Goal: Task Accomplishment & Management: Manage account settings

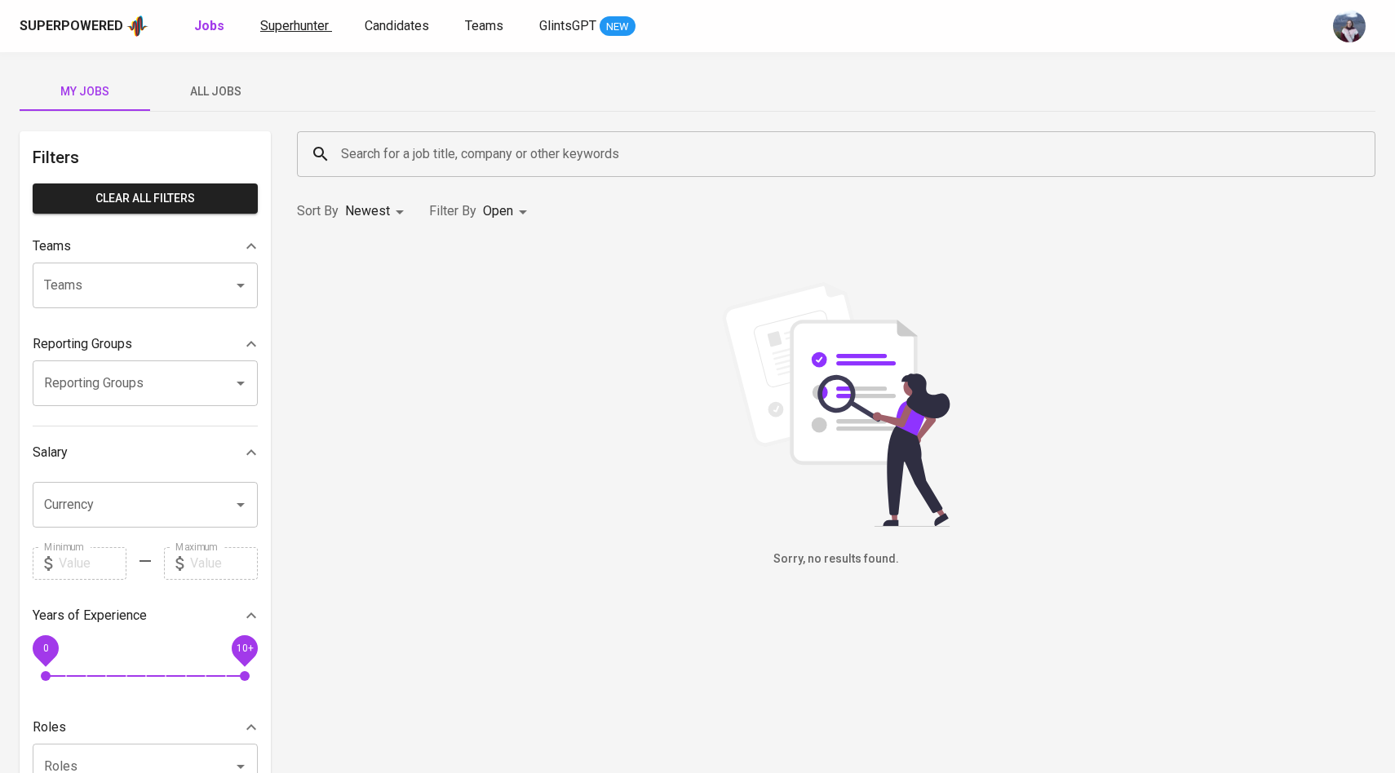
click at [318, 31] on span "Superhunter" at bounding box center [294, 25] width 69 height 15
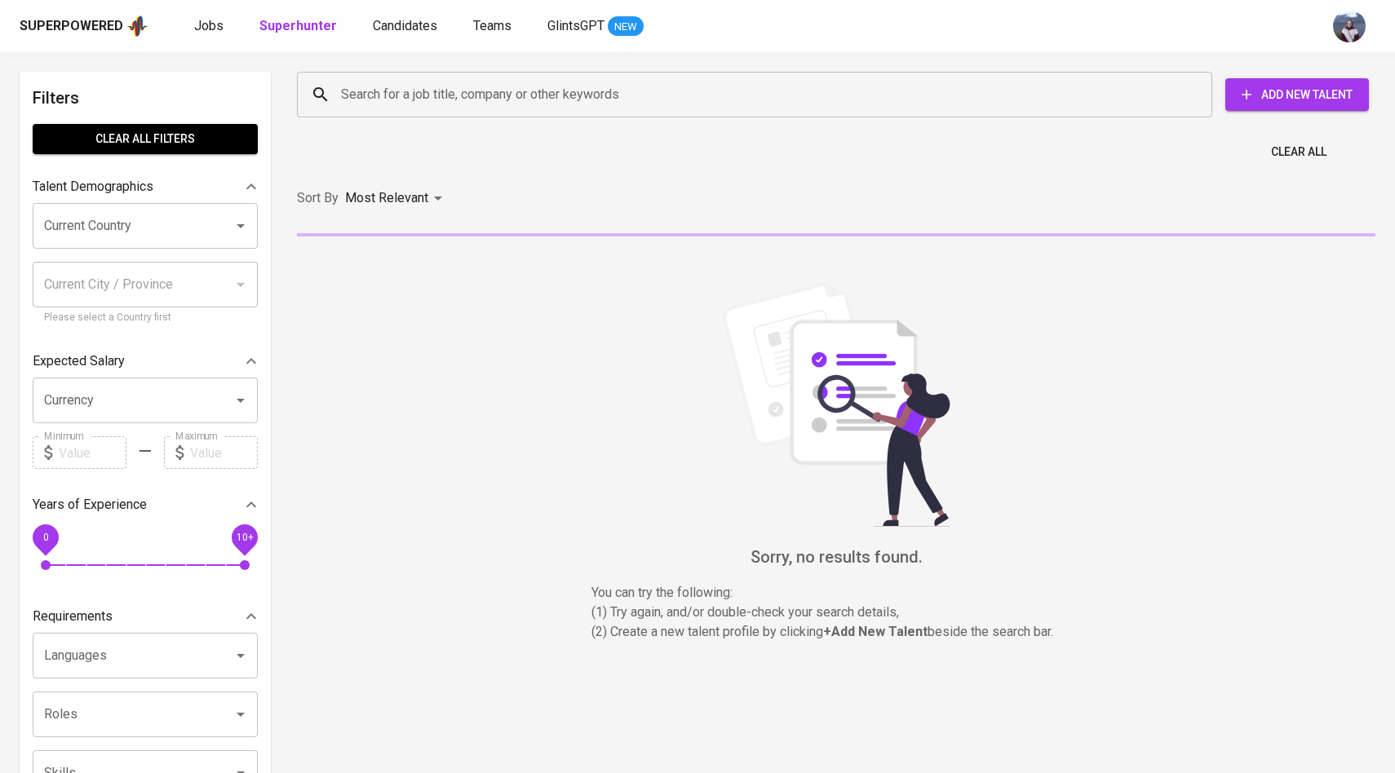
click at [371, 104] on input "Search for a job title, company or other keywords" at bounding box center [758, 94] width 843 height 31
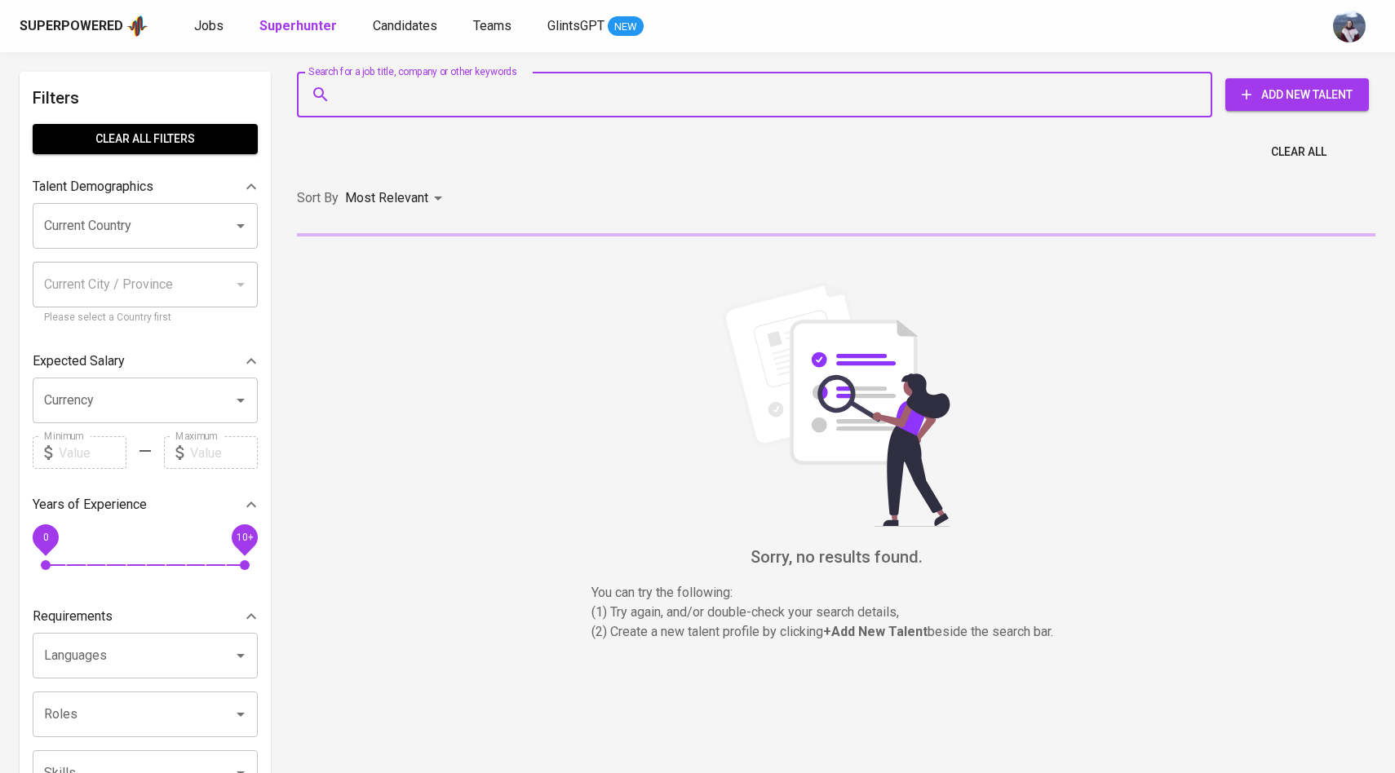
paste input "ARMI T H ADEBORAPAUL INE@GMAI L .COM"
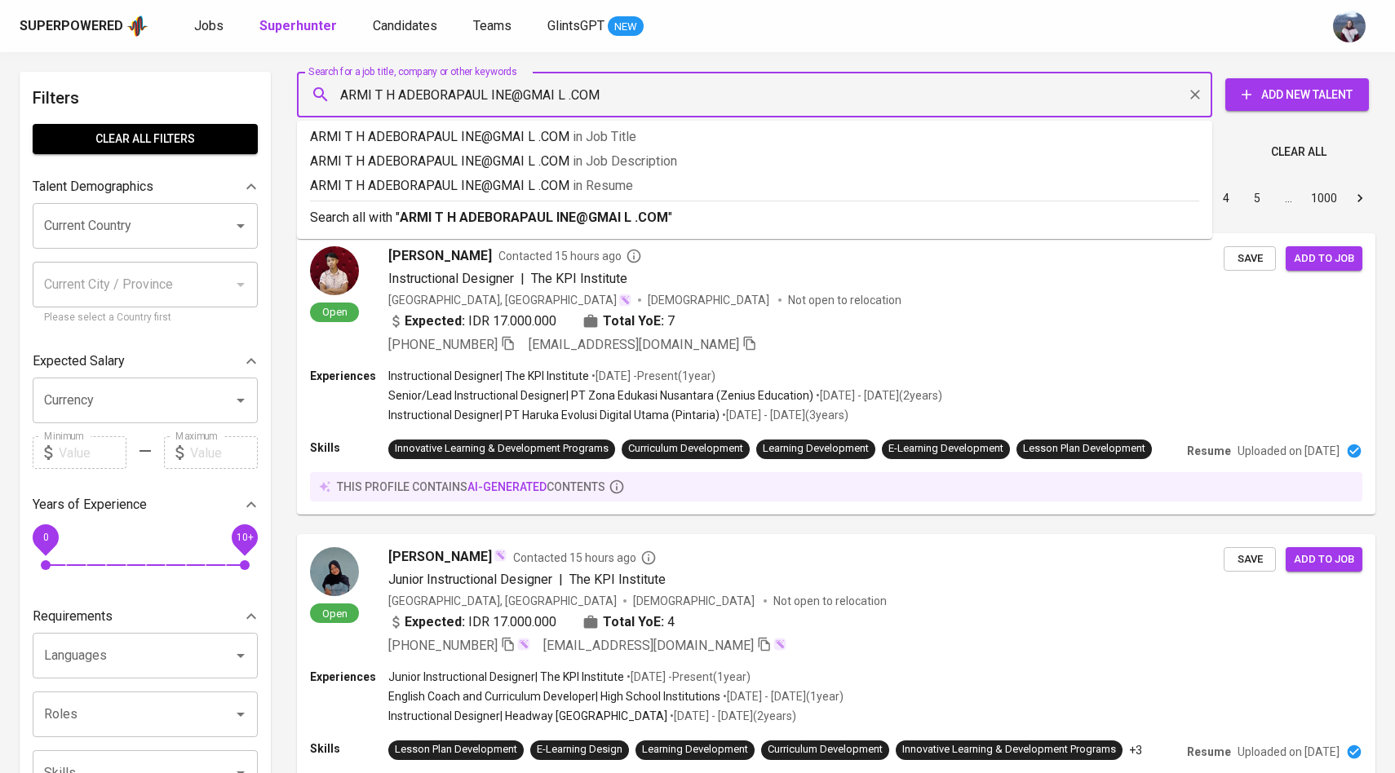
click at [386, 96] on input "ARMI T H ADEBORAPAUL INE@GMAI L .COM" at bounding box center [758, 94] width 843 height 31
click at [569, 95] on input "ARMI T H ADEBORAPAUL INE@GMAI L .COM" at bounding box center [758, 94] width 843 height 31
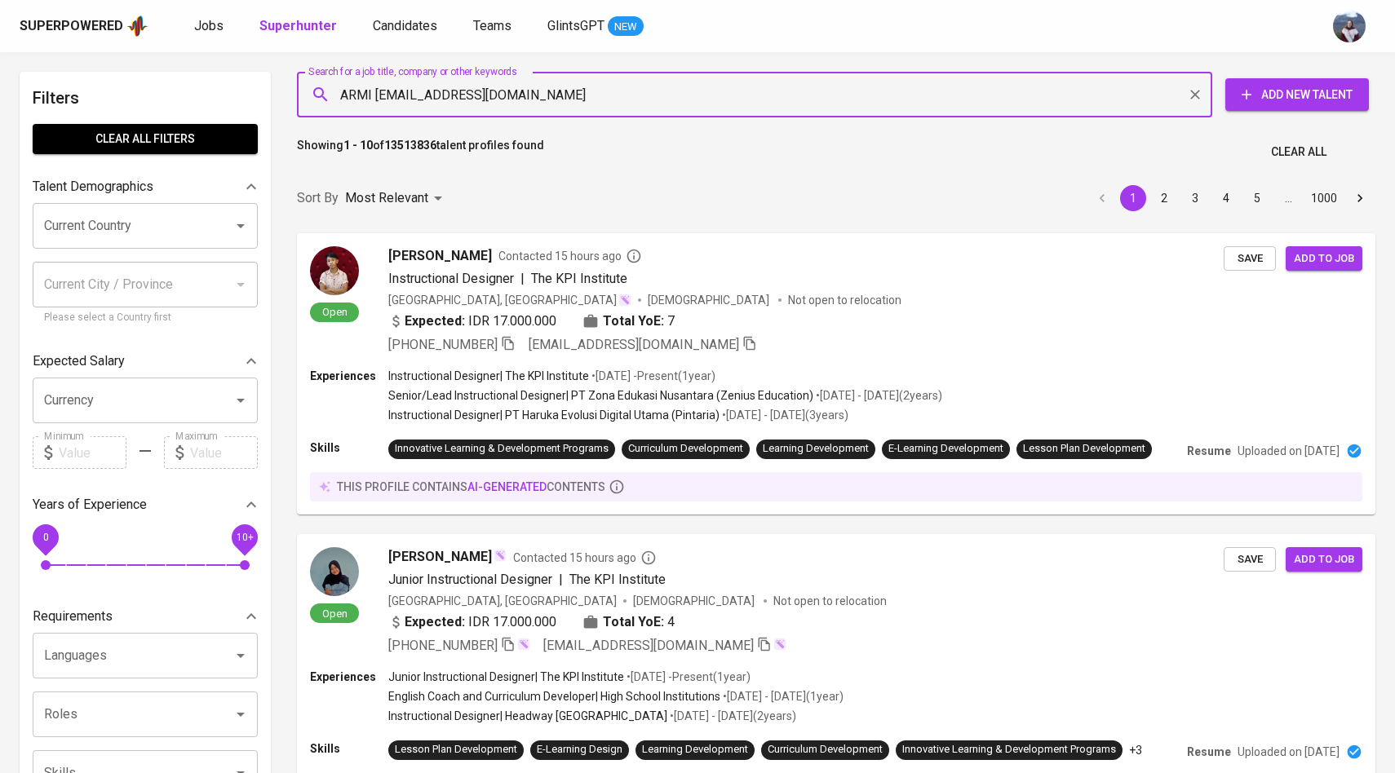
type input "[EMAIL_ADDRESS][DOMAIN_NAME]"
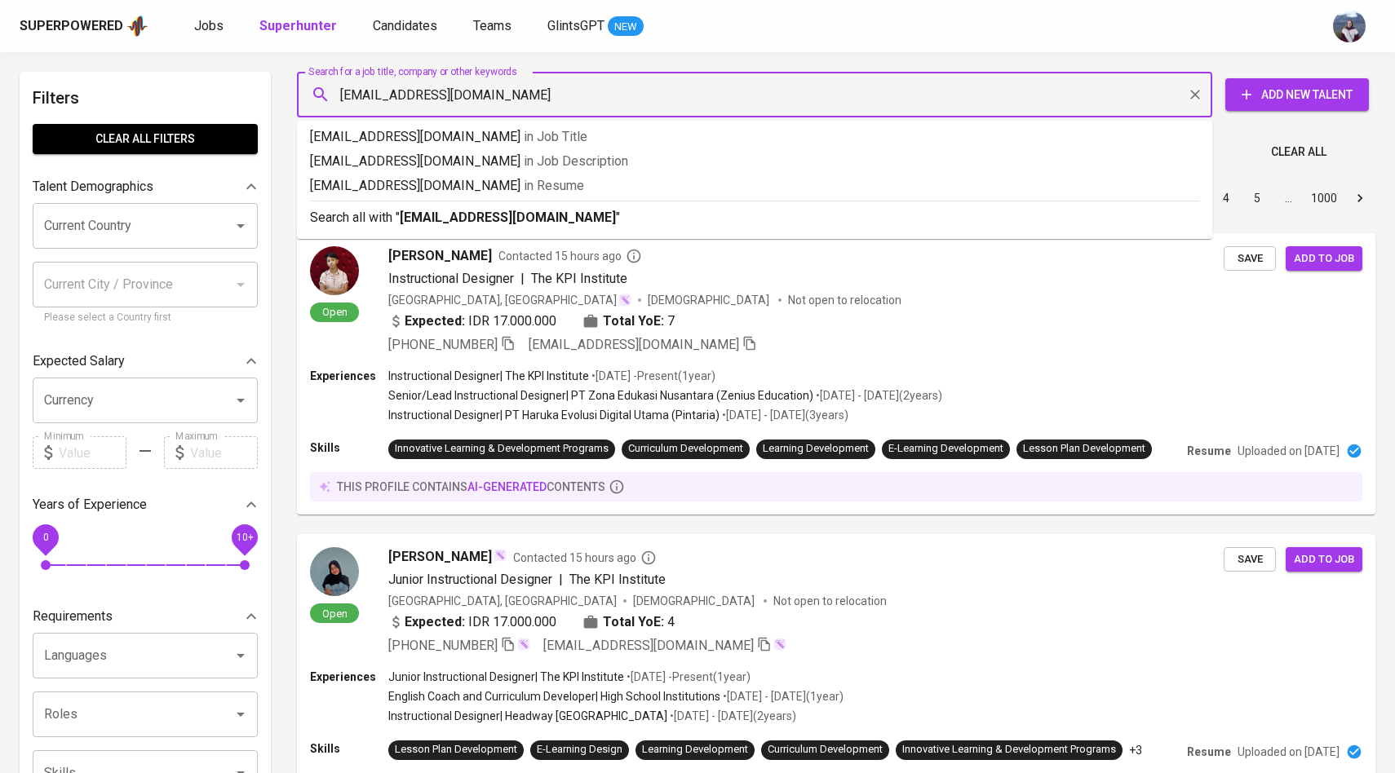
click at [340, 99] on input "[EMAIL_ADDRESS][DOMAIN_NAME]" at bounding box center [758, 94] width 843 height 31
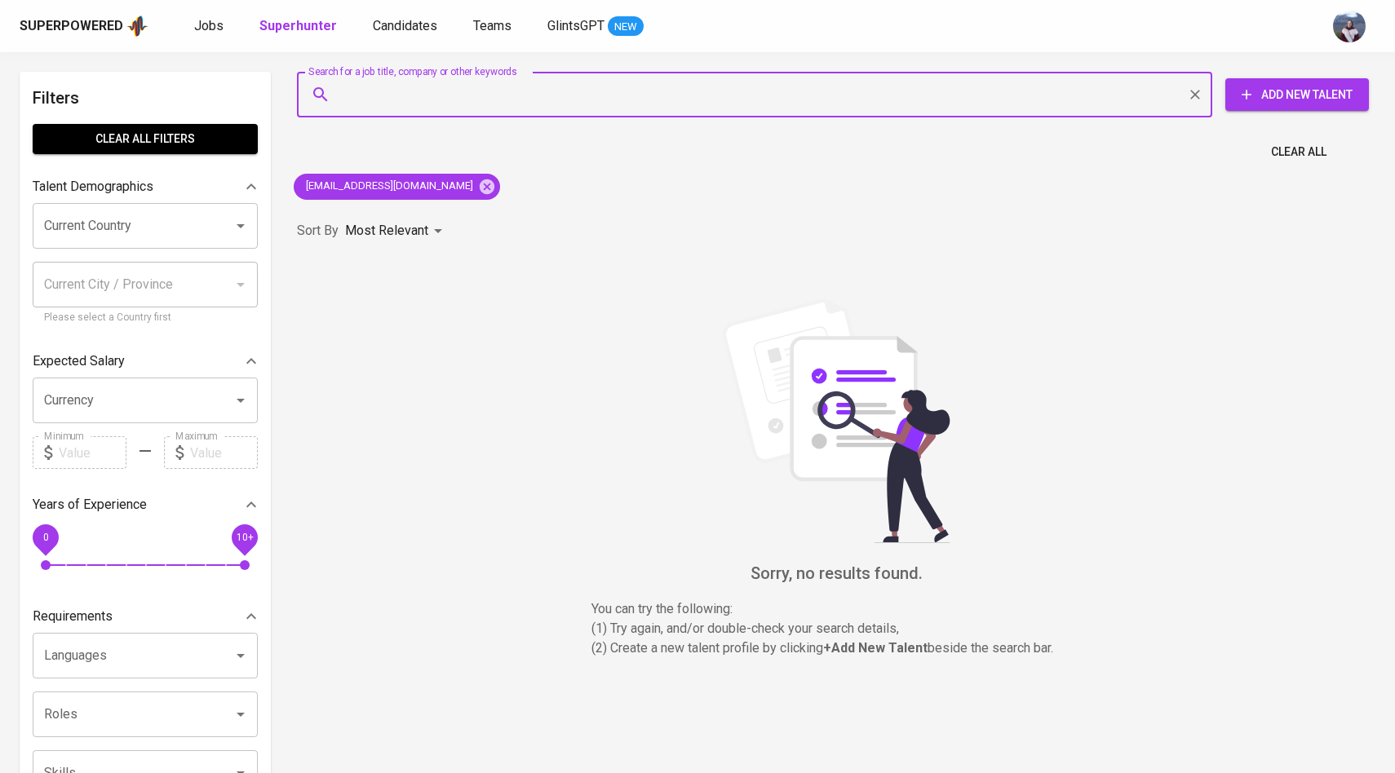
click at [1263, 101] on span "Add New Talent" at bounding box center [1296, 95] width 117 height 20
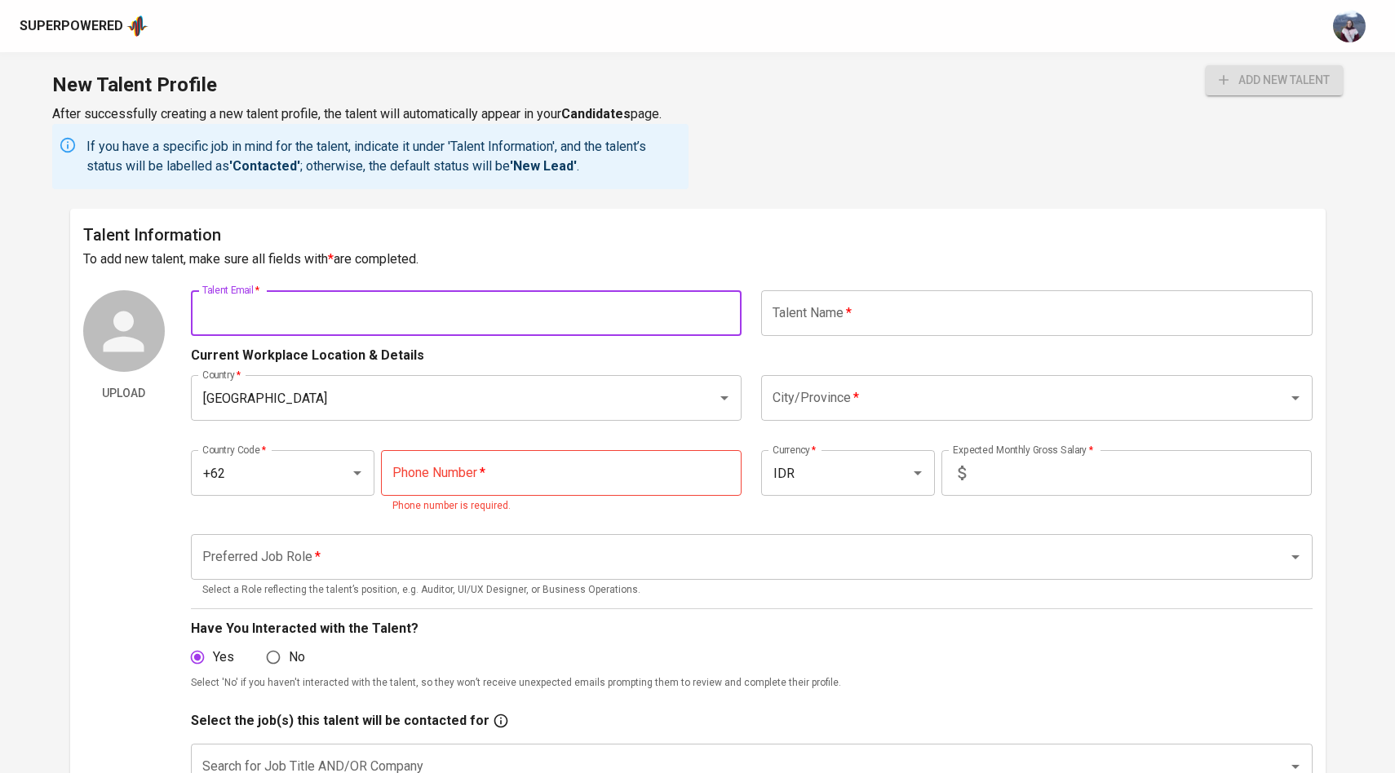
click at [428, 303] on input "text" at bounding box center [466, 313] width 551 height 46
paste input "armi t h adeborapaul ine@gmai l .com"
click at [232, 315] on input "armi t h adeborapaul ine@gmai l .com" at bounding box center [466, 313] width 551 height 46
click at [315, 314] on input "armithadeborapaul ine@gmai l .com" at bounding box center [466, 313] width 551 height 46
click at [374, 312] on input "armithadeborapauline@gmai l .com" at bounding box center [466, 313] width 551 height 46
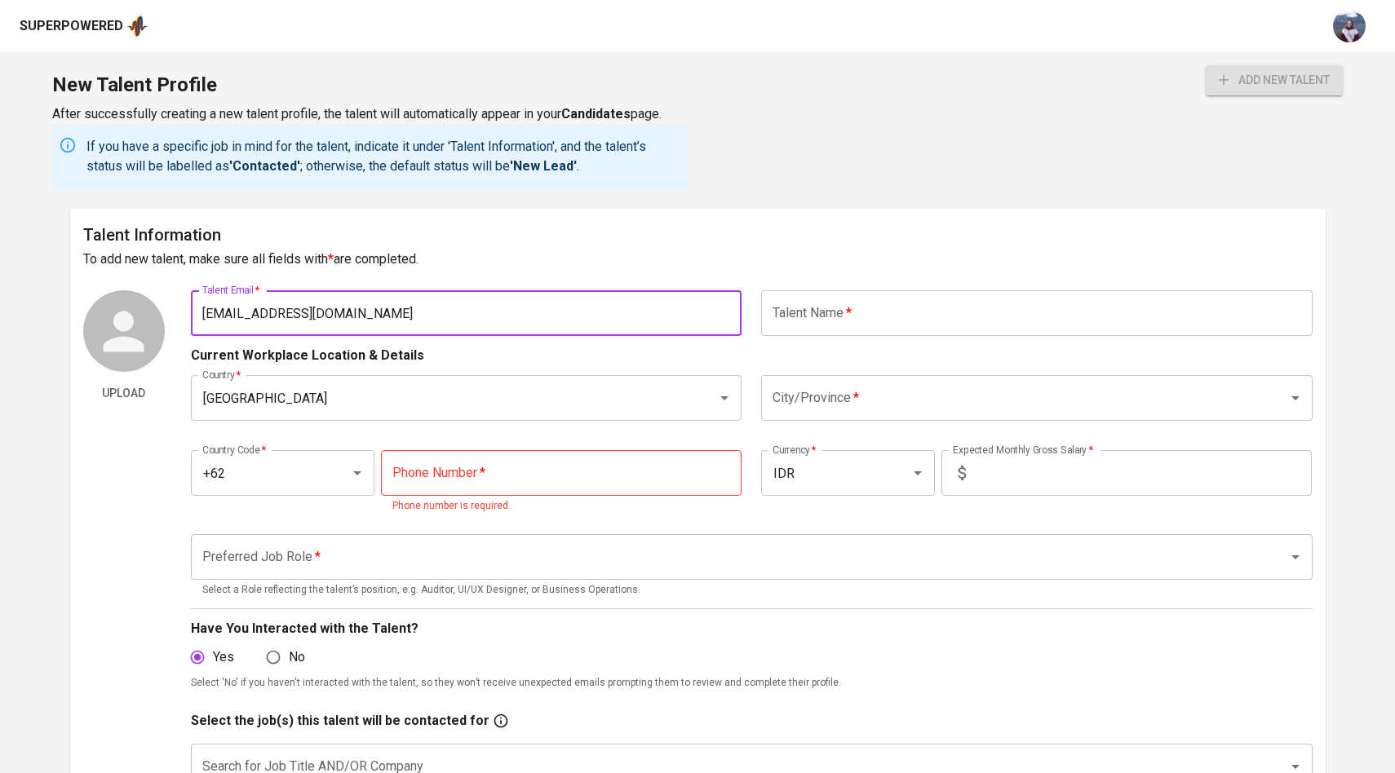
type input "[EMAIL_ADDRESS][DOMAIN_NAME]"
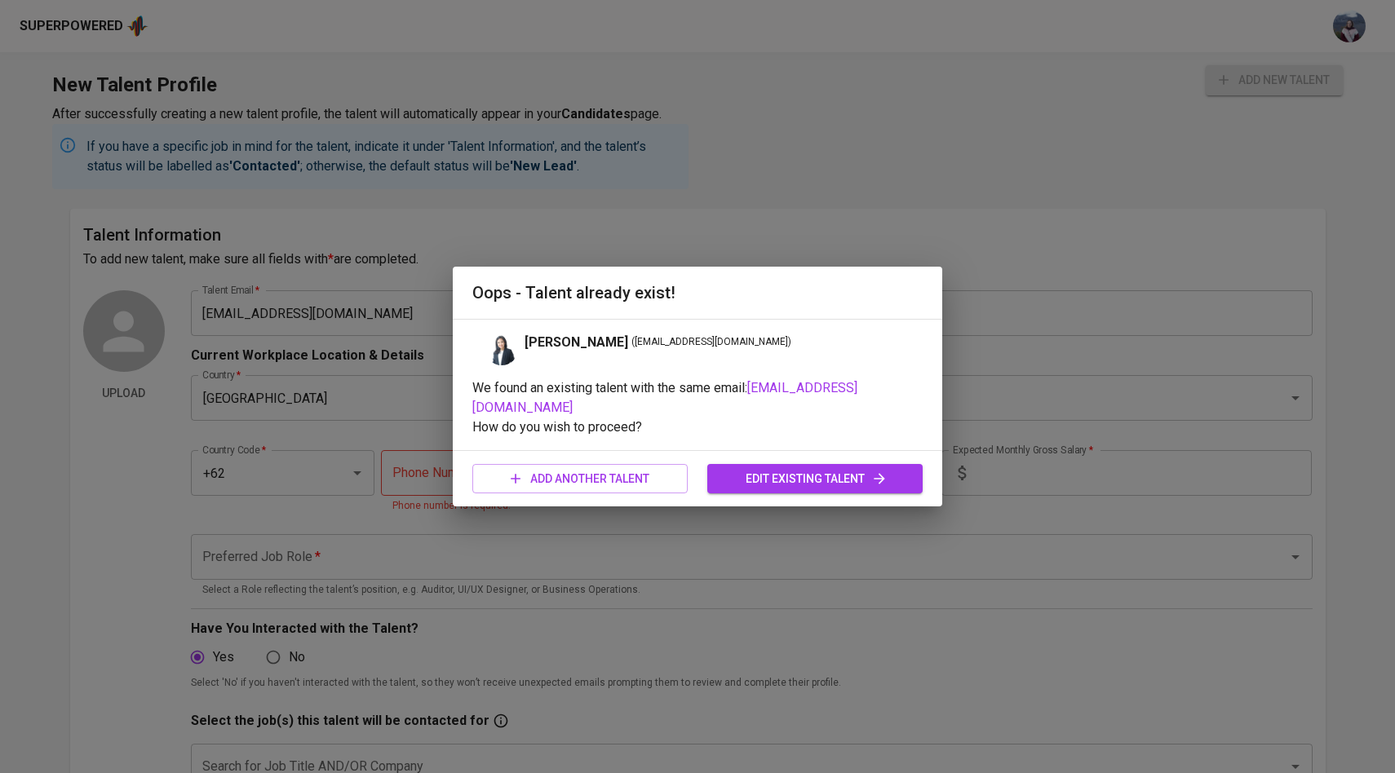
click at [940, 318] on div "Oops - Talent already exist!" at bounding box center [697, 293] width 489 height 52
drag, startPoint x: 622, startPoint y: 343, endPoint x: 770, endPoint y: 349, distance: 147.8
click at [770, 349] on span "( [EMAIL_ADDRESS][DOMAIN_NAME] )" at bounding box center [711, 342] width 160 height 16
copy span "[EMAIL_ADDRESS][DOMAIN_NAME]"
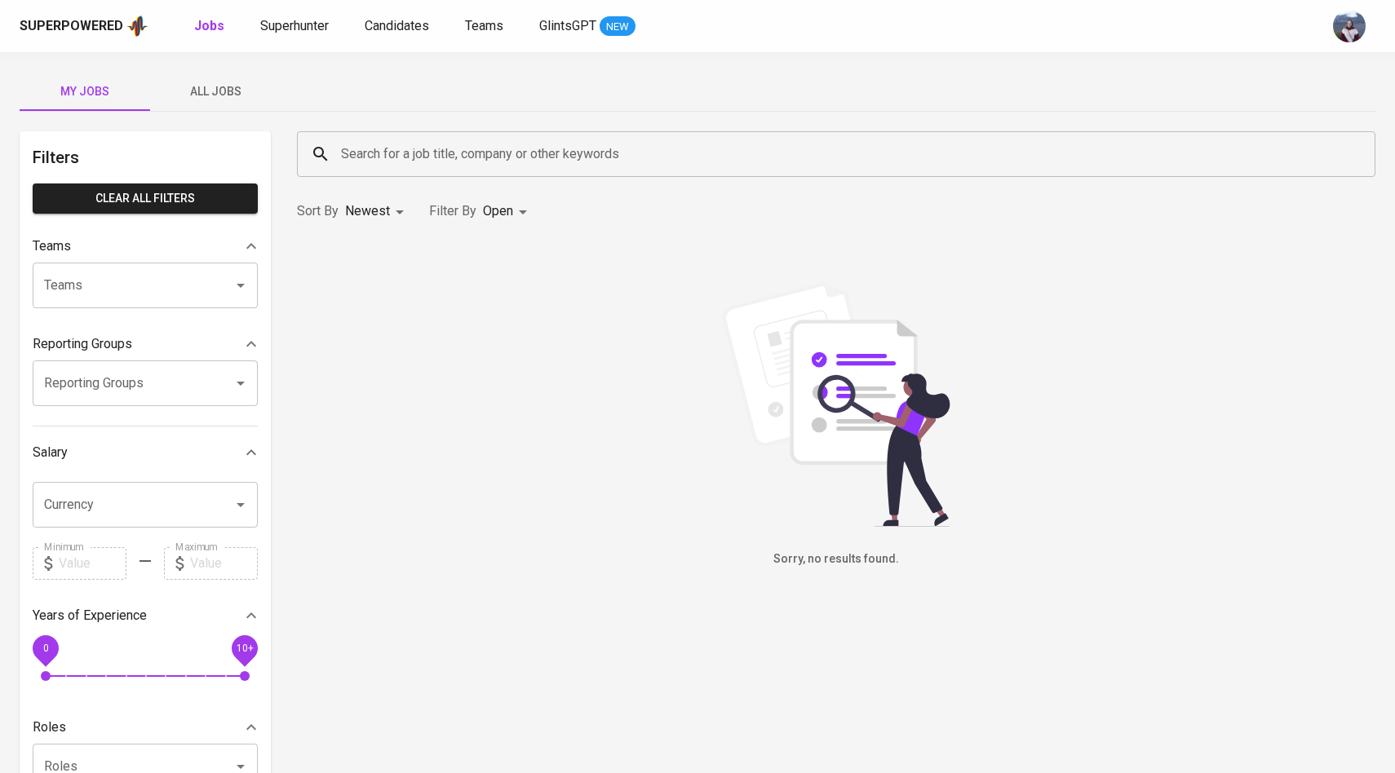
click at [302, 38] on div "Superpowered Jobs Superhunter Candidates Teams GlintsGPT NEW" at bounding box center [697, 26] width 1395 height 52
click at [302, 29] on span "Superhunter" at bounding box center [294, 25] width 69 height 15
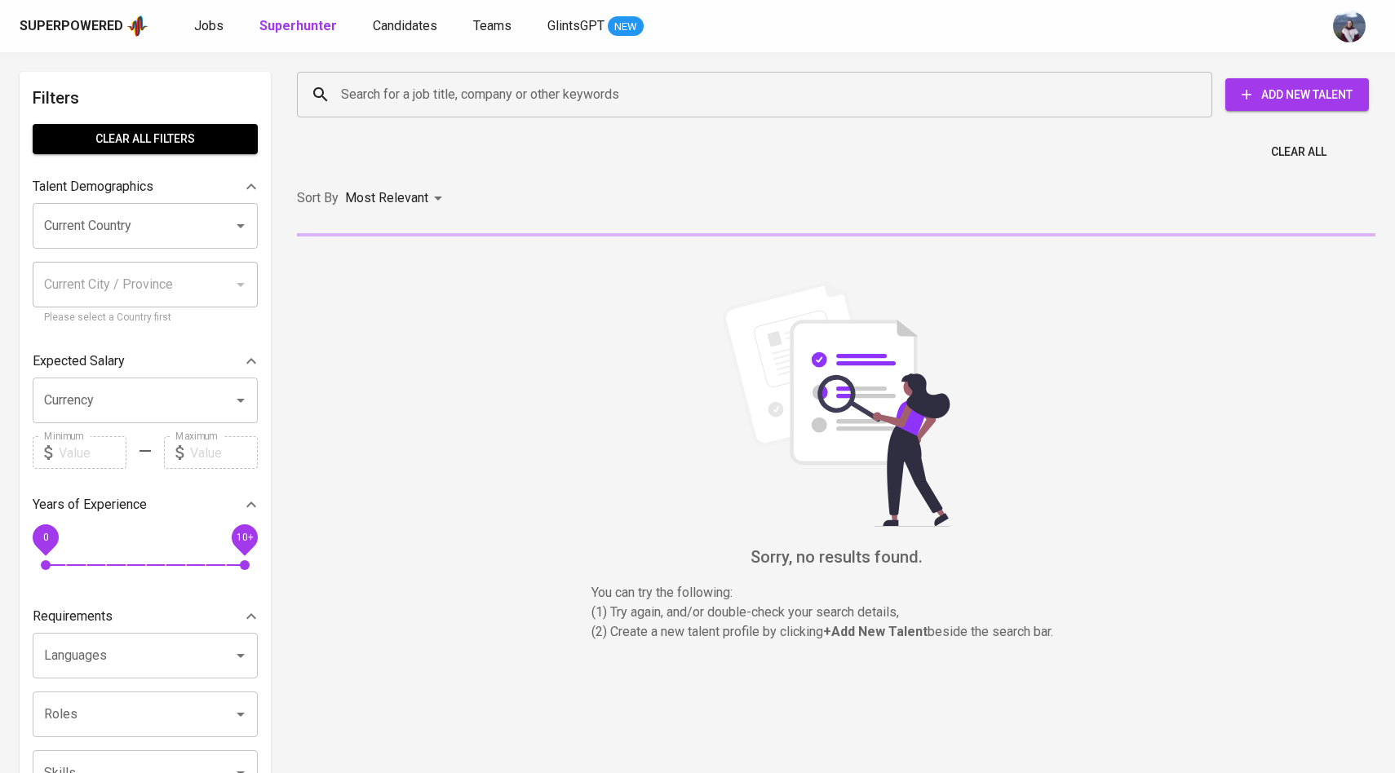
click at [391, 108] on input "Search for a job title, company or other keywords" at bounding box center [758, 94] width 843 height 31
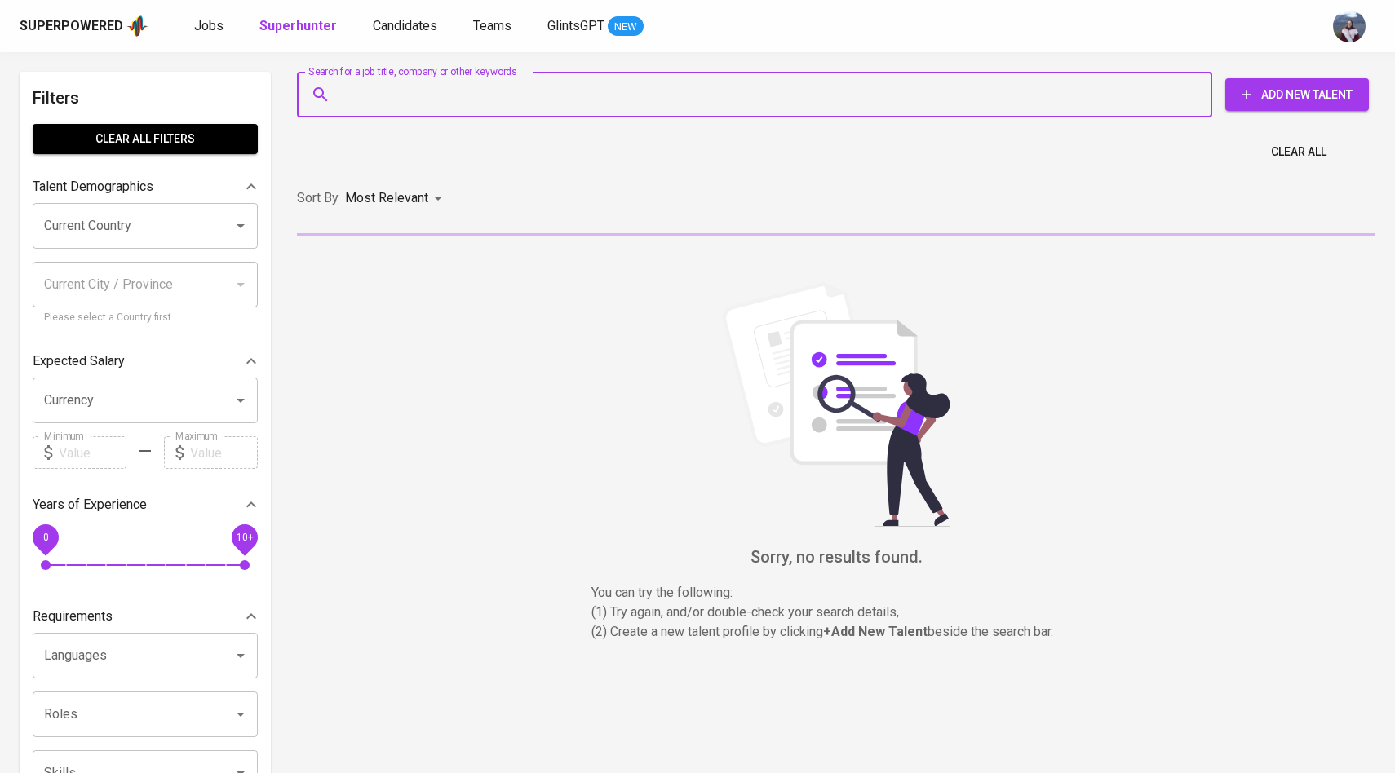
paste input "[EMAIL_ADDRESS][DOMAIN_NAME]"
type input "[EMAIL_ADDRESS][DOMAIN_NAME]"
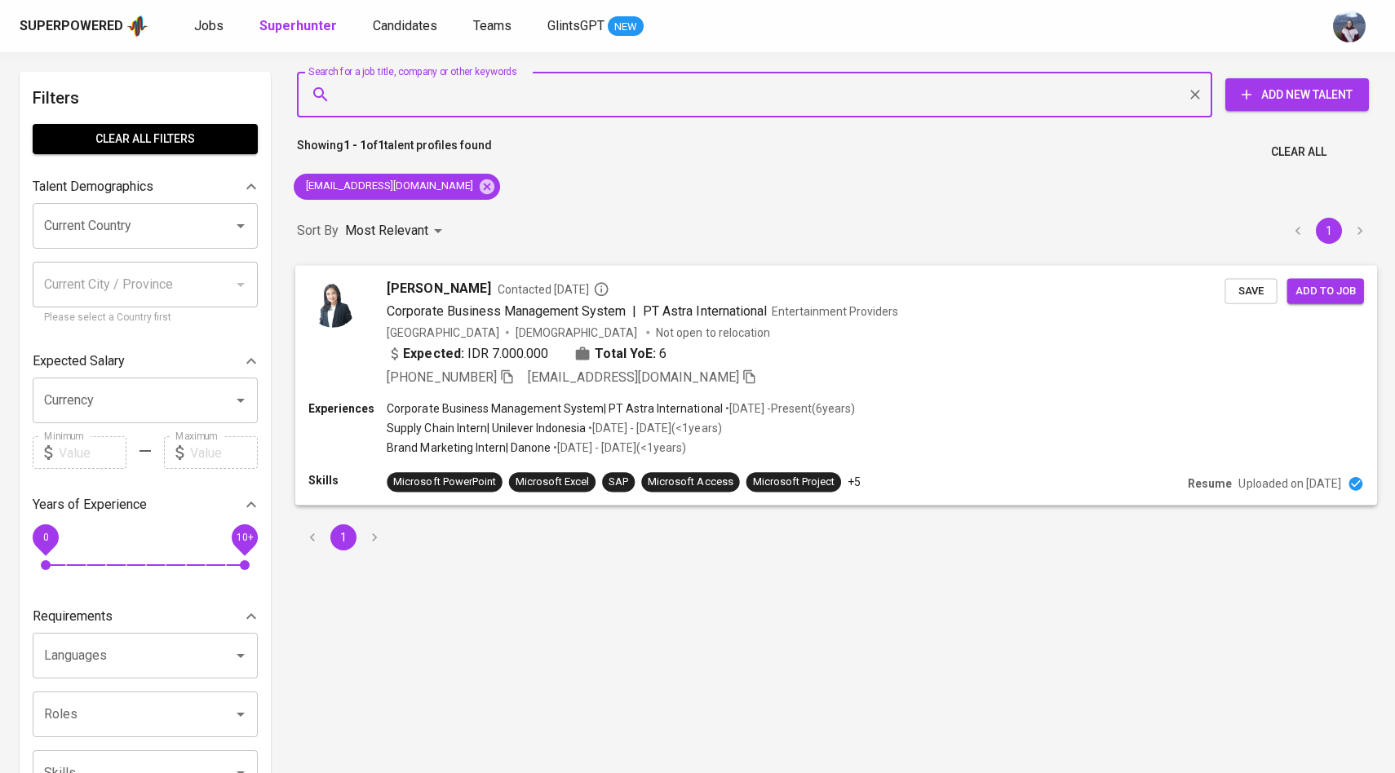
click at [368, 295] on div "armitha debora Contacted 1 year ago Corporate Business Management System | PT A…" at bounding box center [766, 332] width 916 height 108
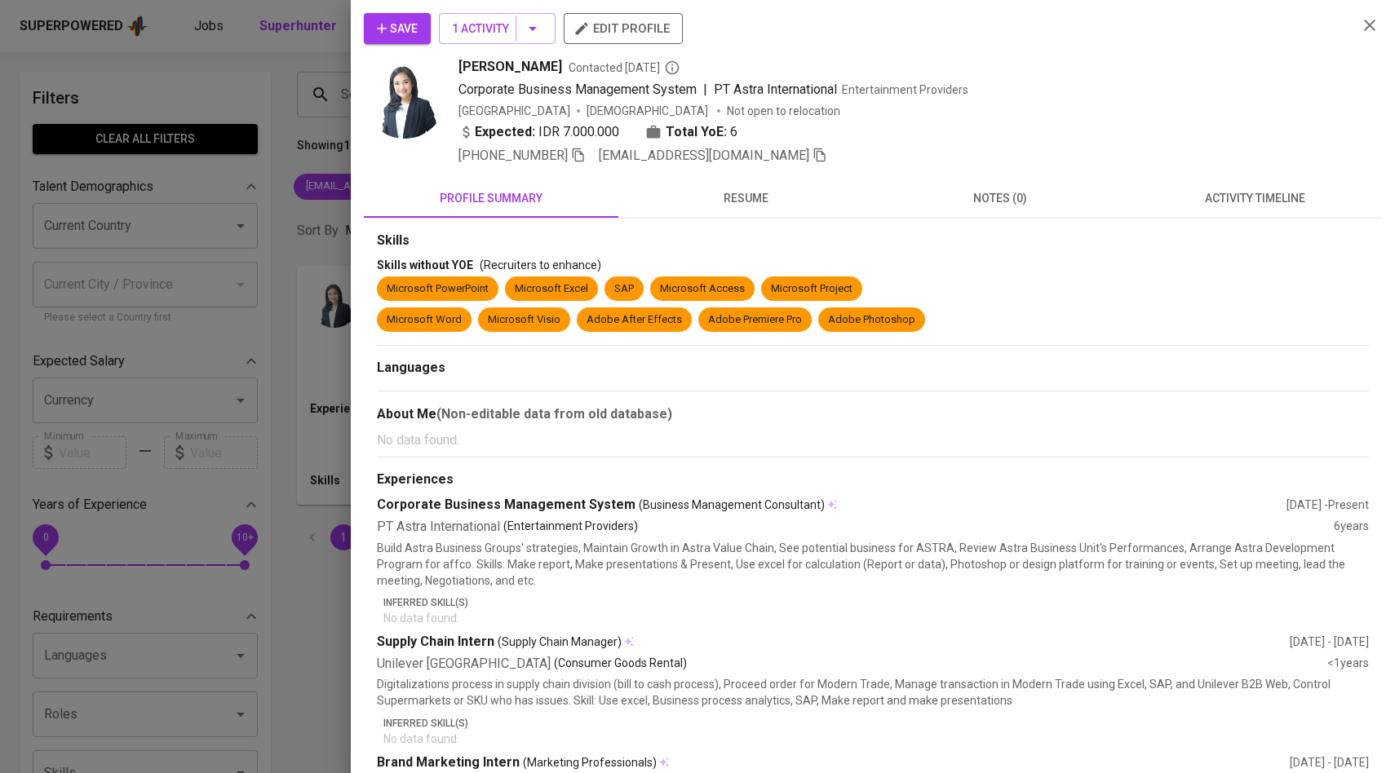
click at [1261, 197] on span "activity timeline" at bounding box center [1254, 198] width 235 height 20
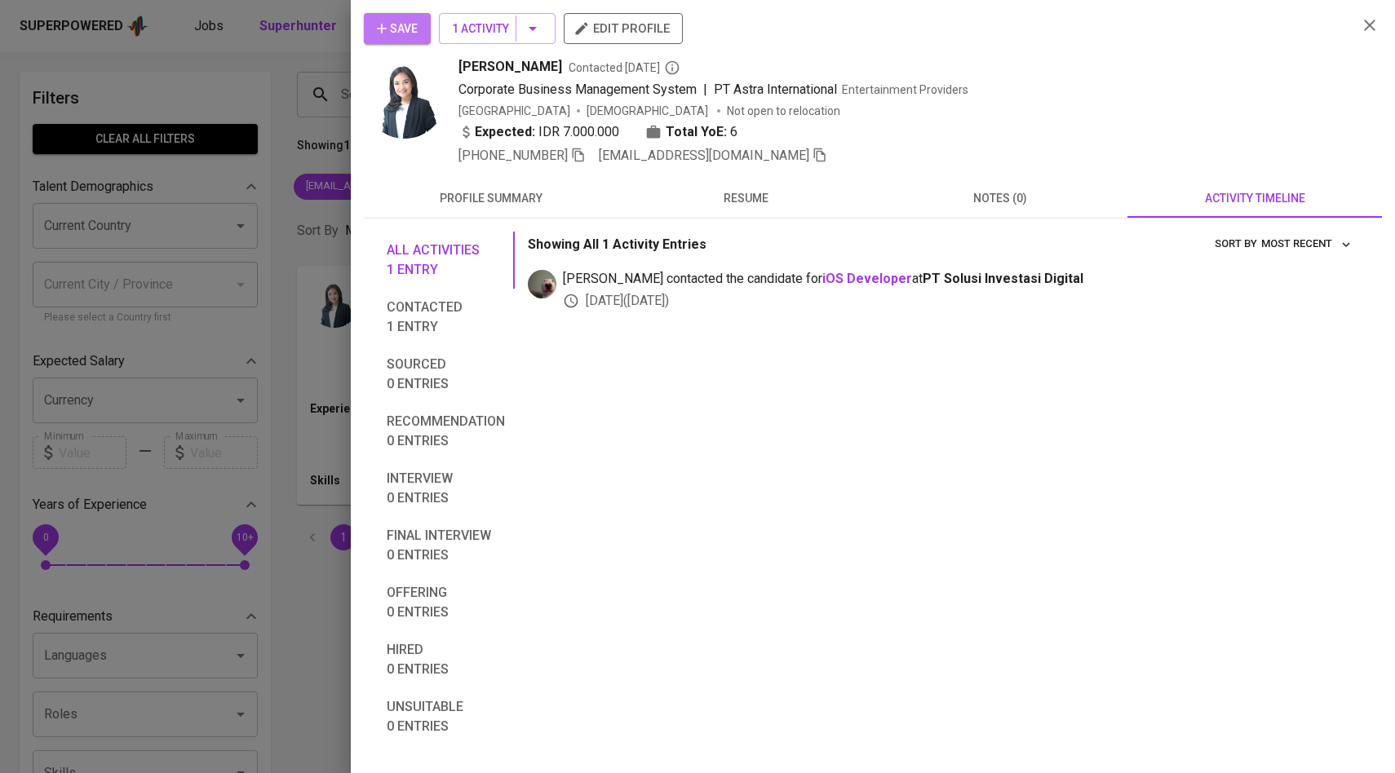
click at [382, 20] on icon "button" at bounding box center [382, 28] width 16 height 16
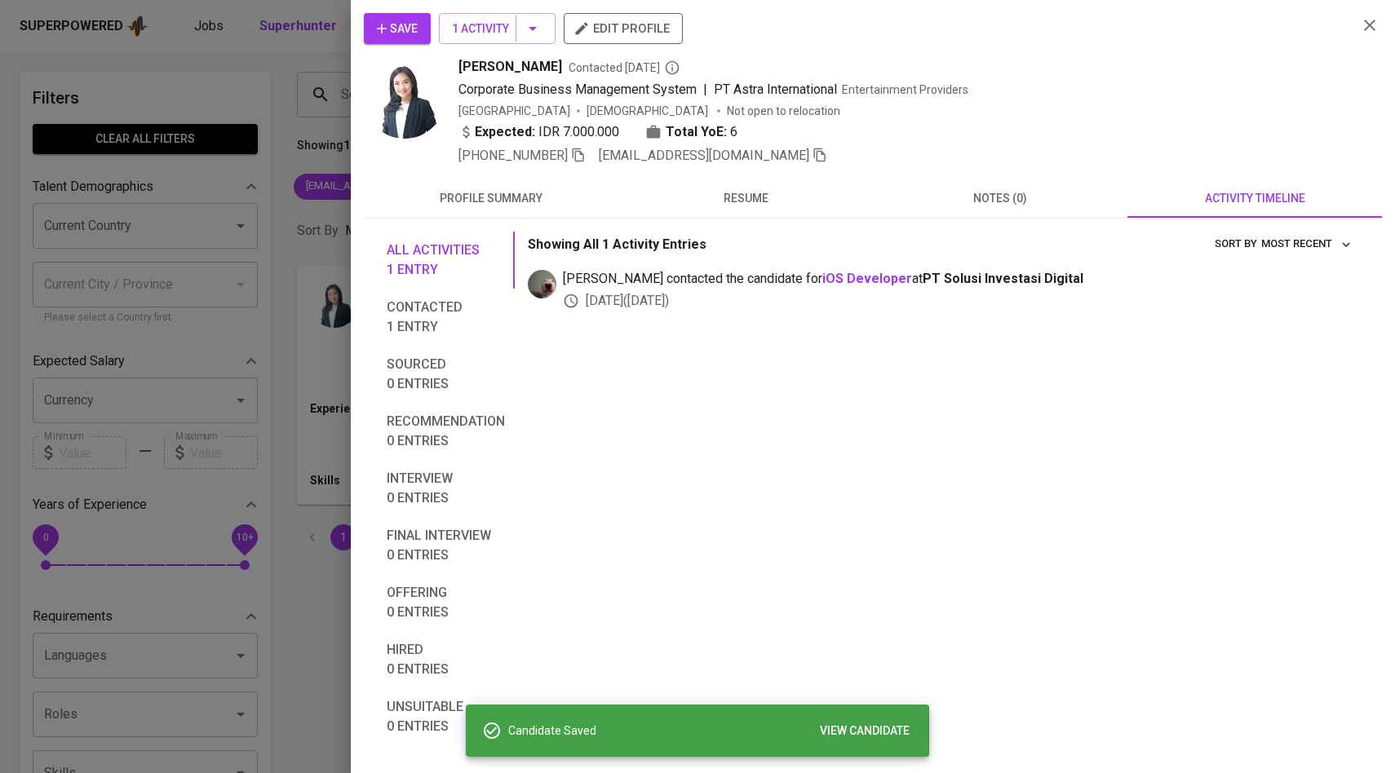
click at [320, 133] on div at bounding box center [697, 386] width 1395 height 773
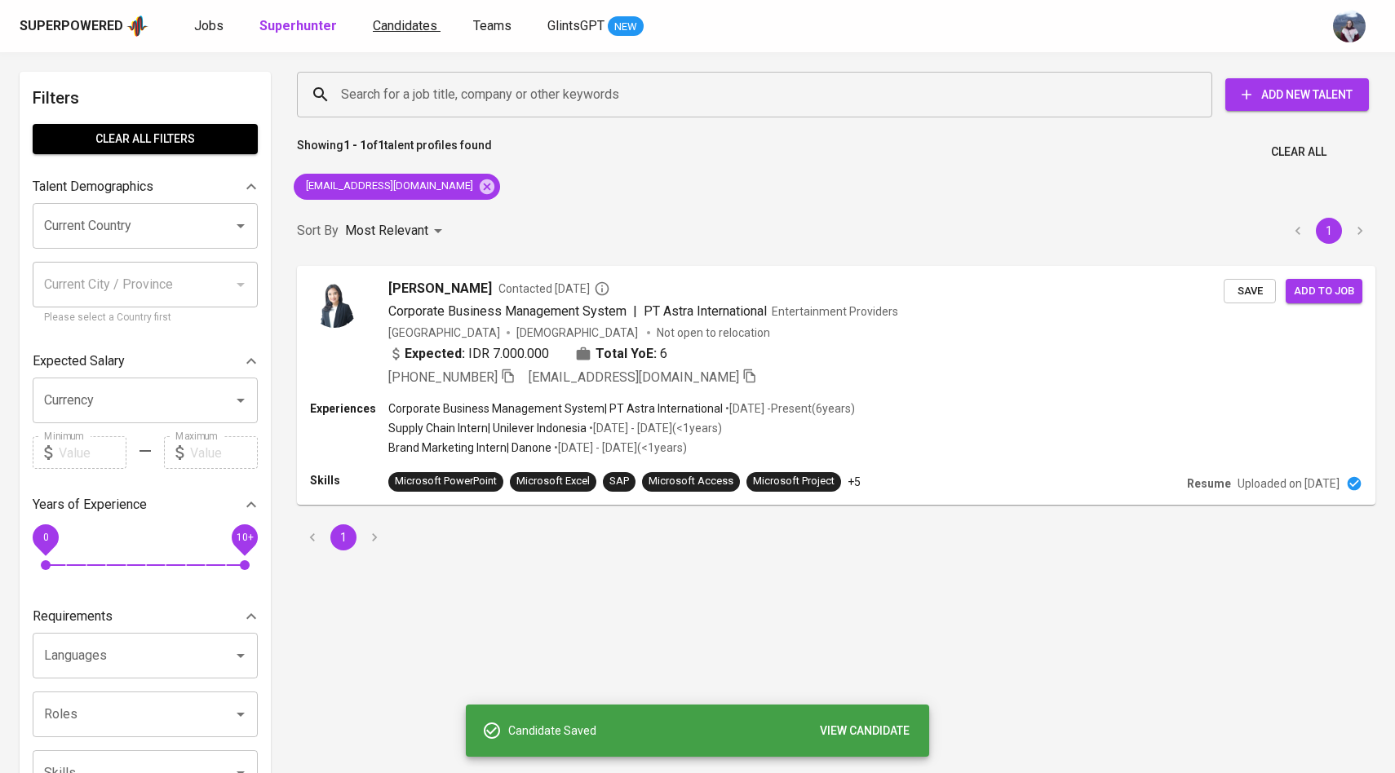
click at [409, 29] on span "Candidates" at bounding box center [405, 25] width 64 height 15
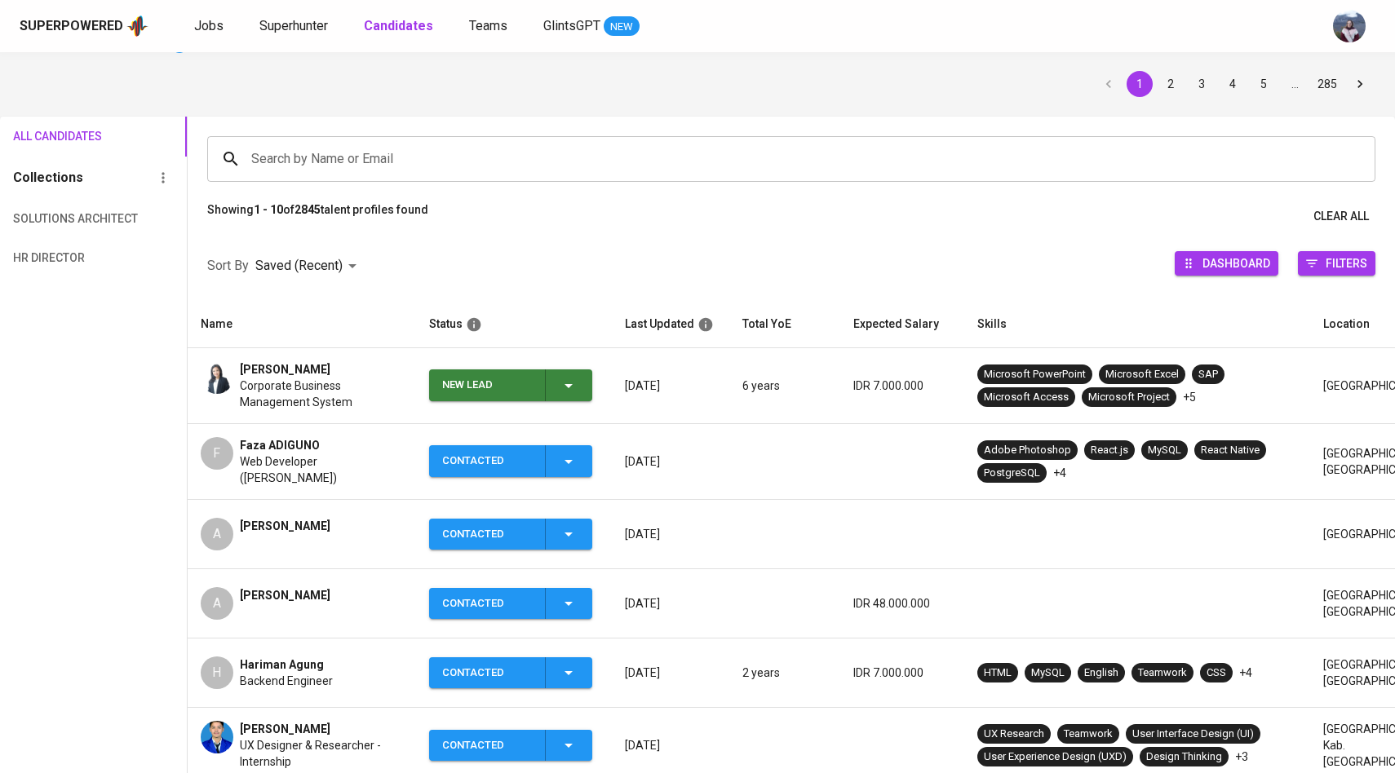
scroll to position [60, 0]
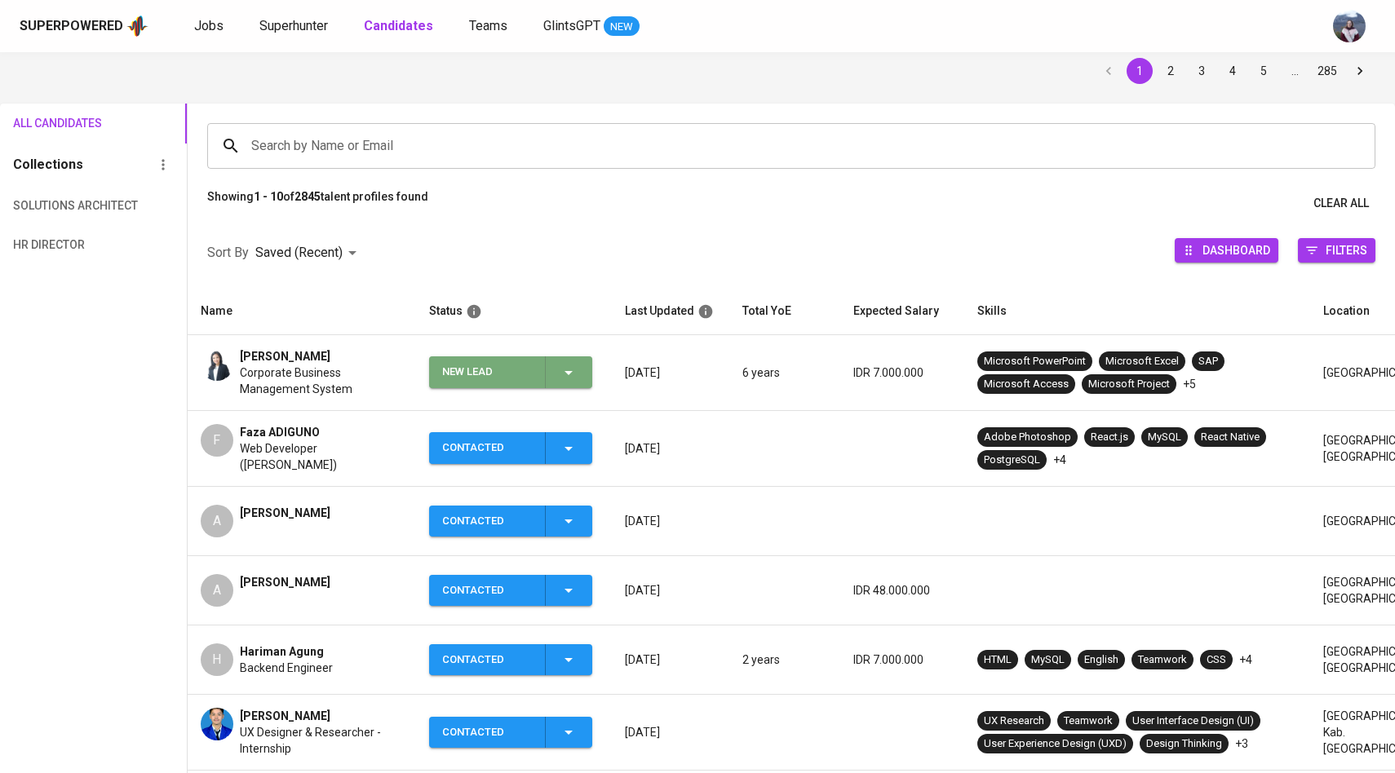
click at [572, 365] on icon "button" at bounding box center [569, 373] width 20 height 20
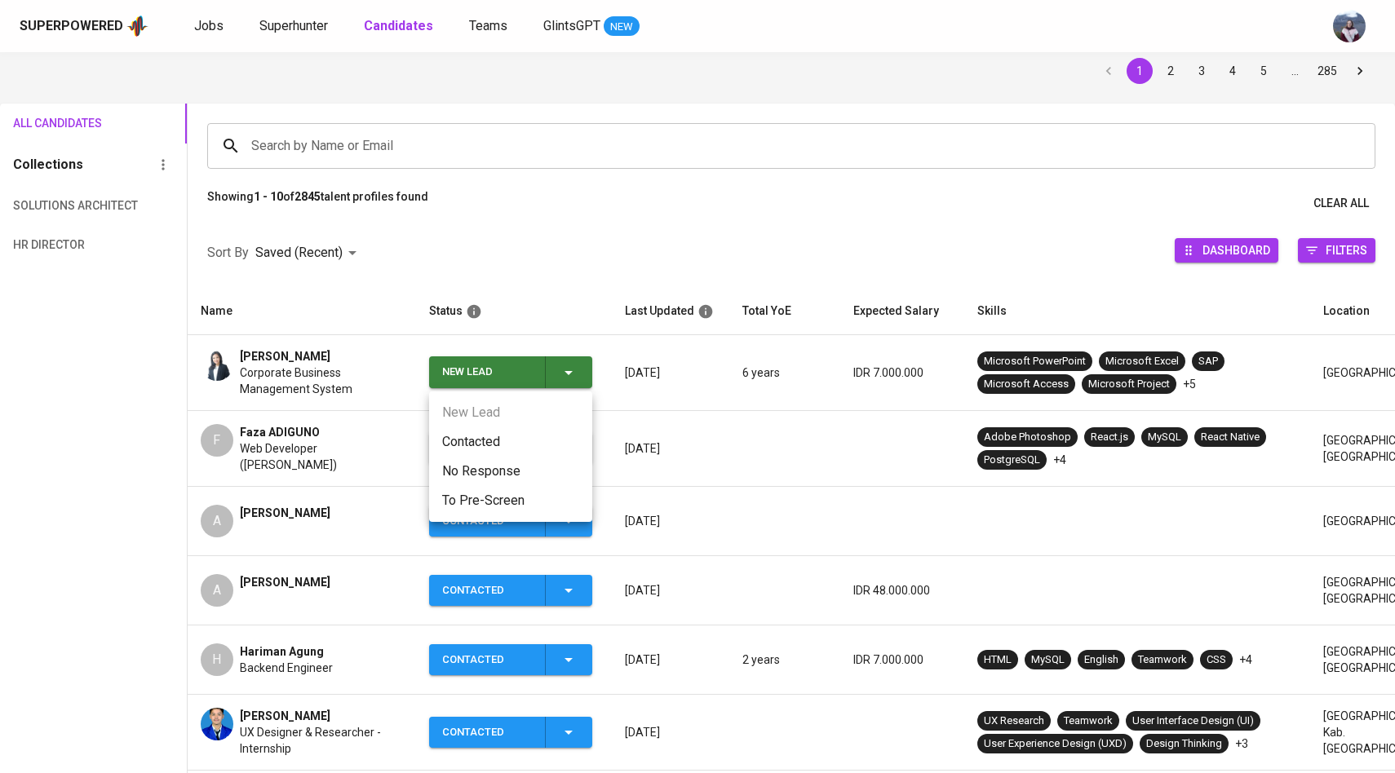
click at [497, 431] on li "Contacted" at bounding box center [510, 441] width 163 height 29
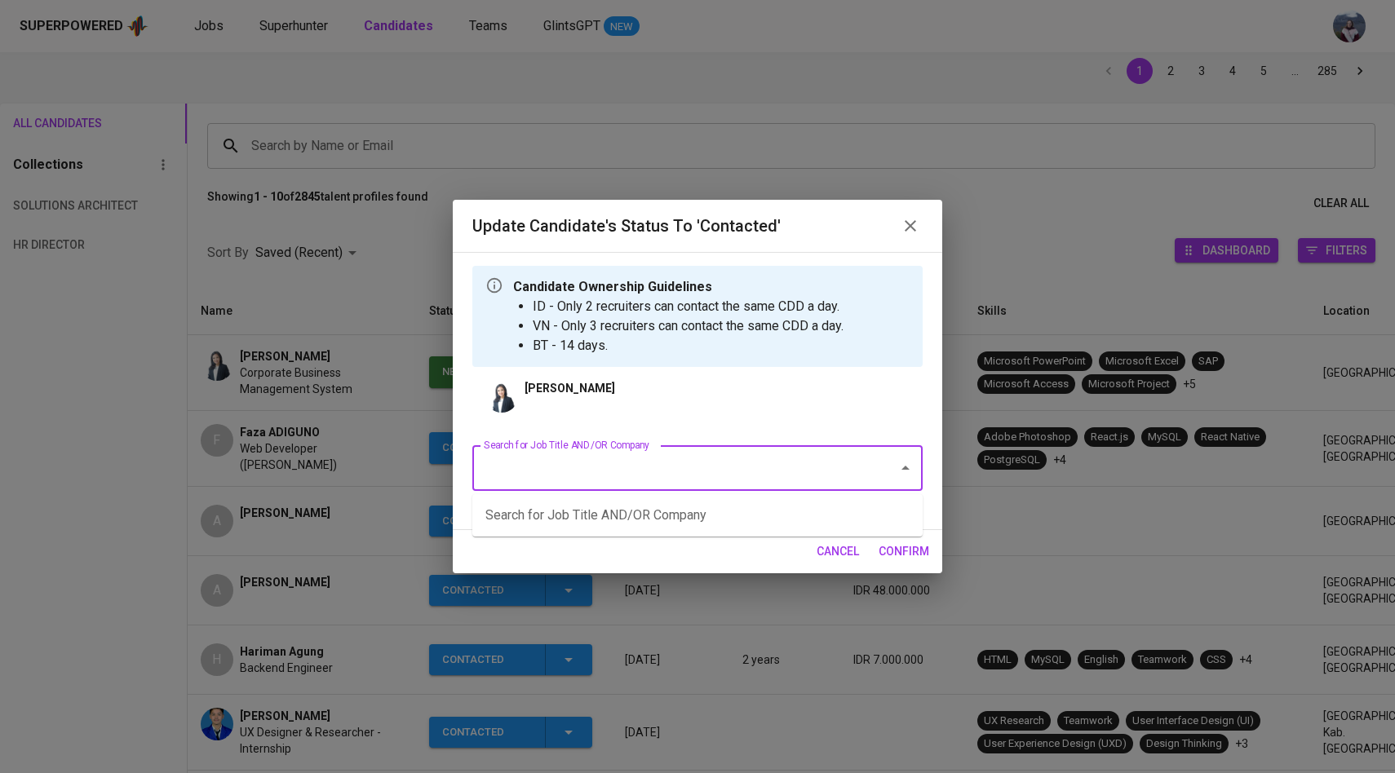
click at [612, 468] on input "Search for Job Title AND/OR Company" at bounding box center [675, 468] width 390 height 31
click at [613, 514] on li "Project Manager (HEALTH MANAGEMENT INTERNATIONAL PTE. LTD.)" at bounding box center [697, 515] width 450 height 29
type input "project m"
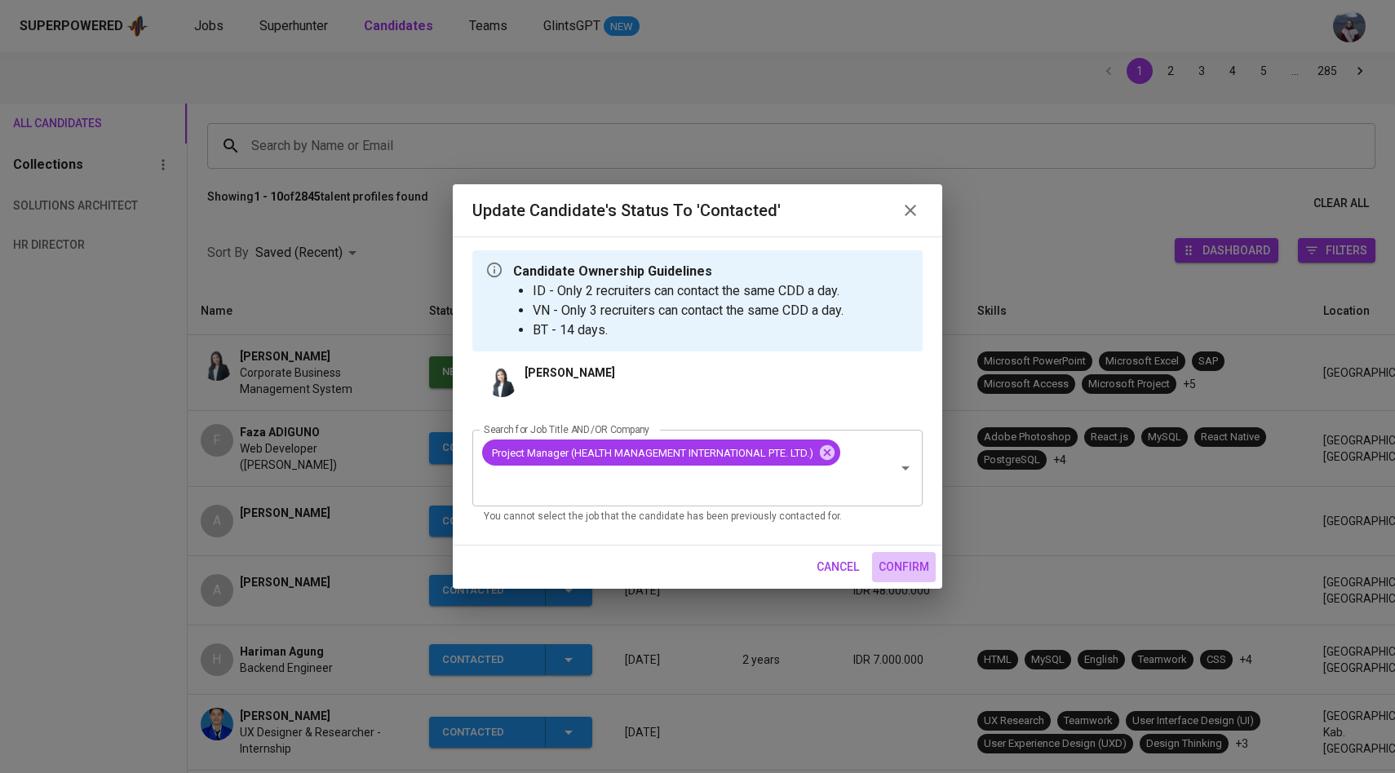
click at [912, 576] on span "confirm" at bounding box center [903, 567] width 51 height 20
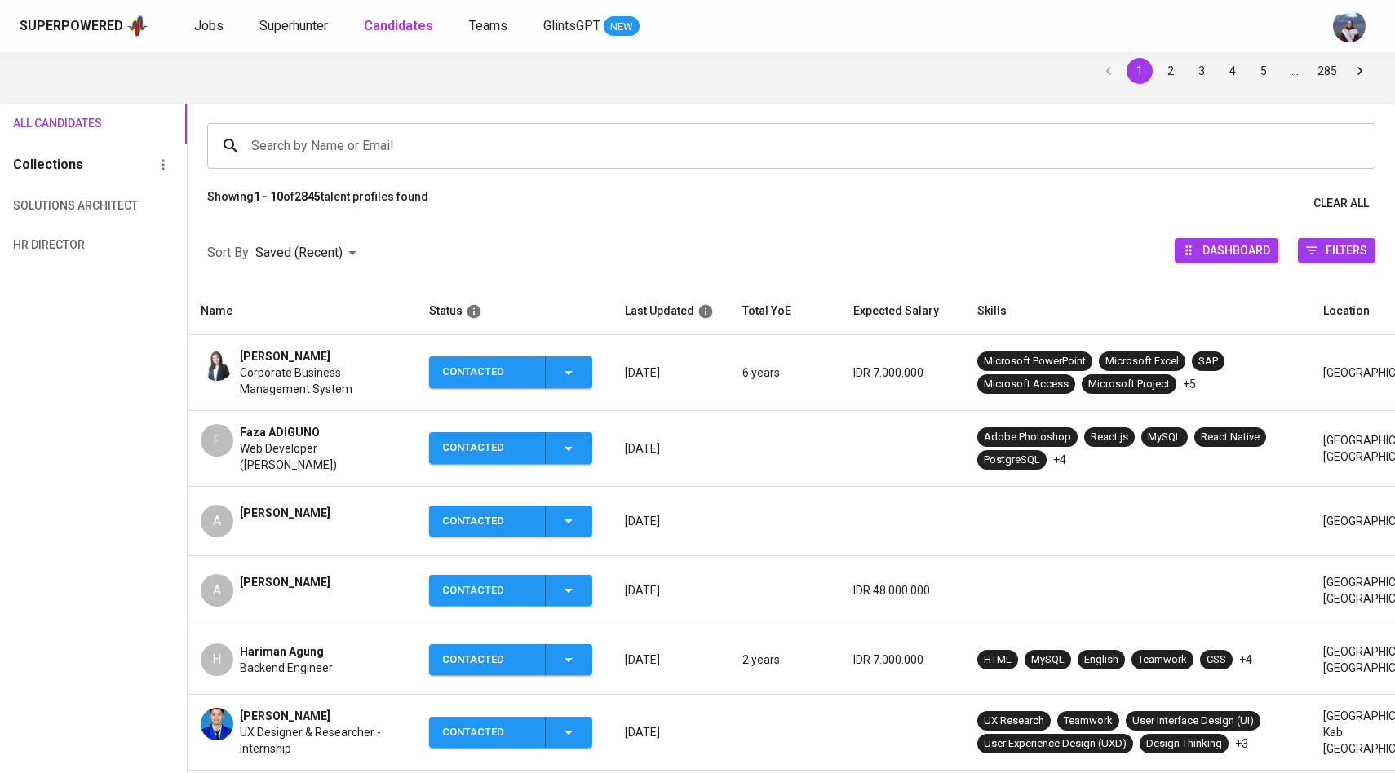
click at [228, 367] on img at bounding box center [217, 364] width 33 height 33
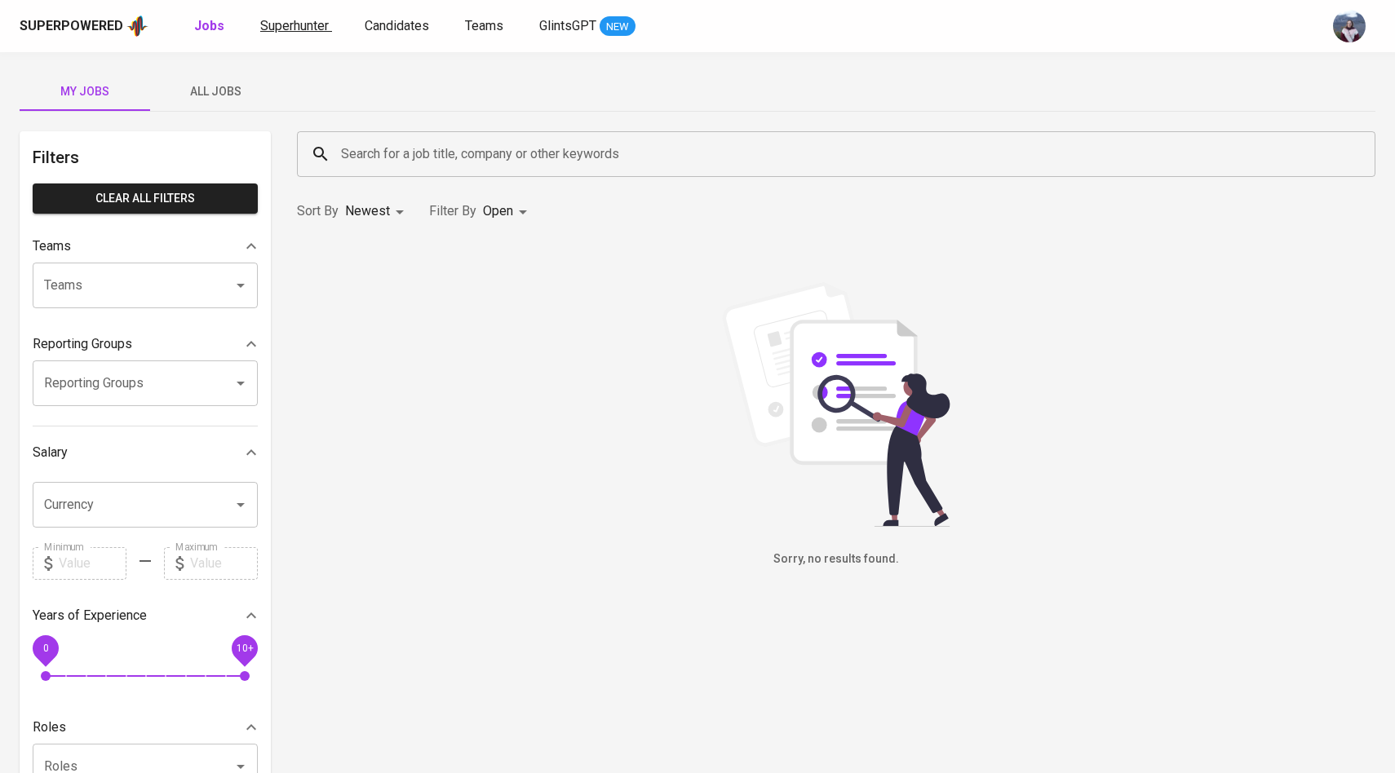
click at [276, 30] on span "Superhunter" at bounding box center [294, 25] width 69 height 15
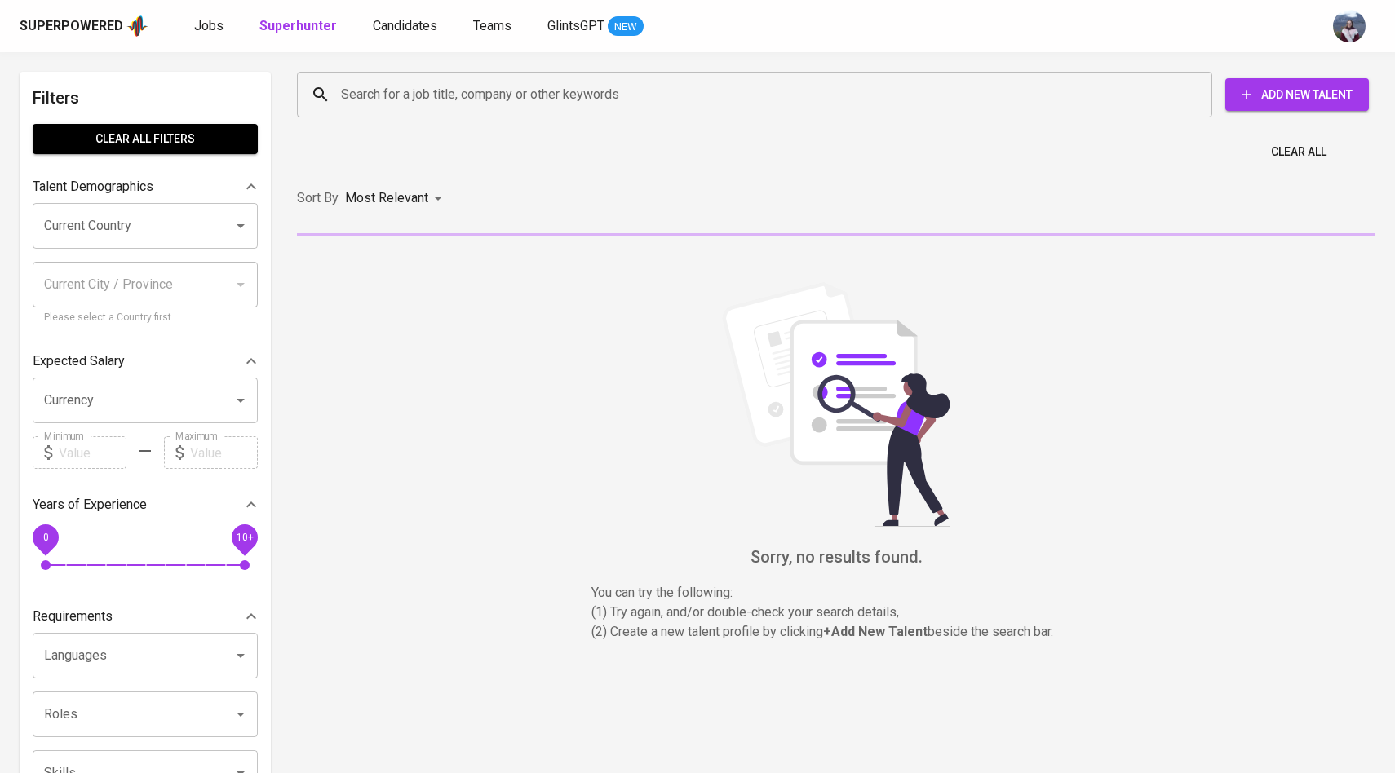
click at [364, 111] on div "Search for a job title, company or other keywords" at bounding box center [754, 95] width 915 height 46
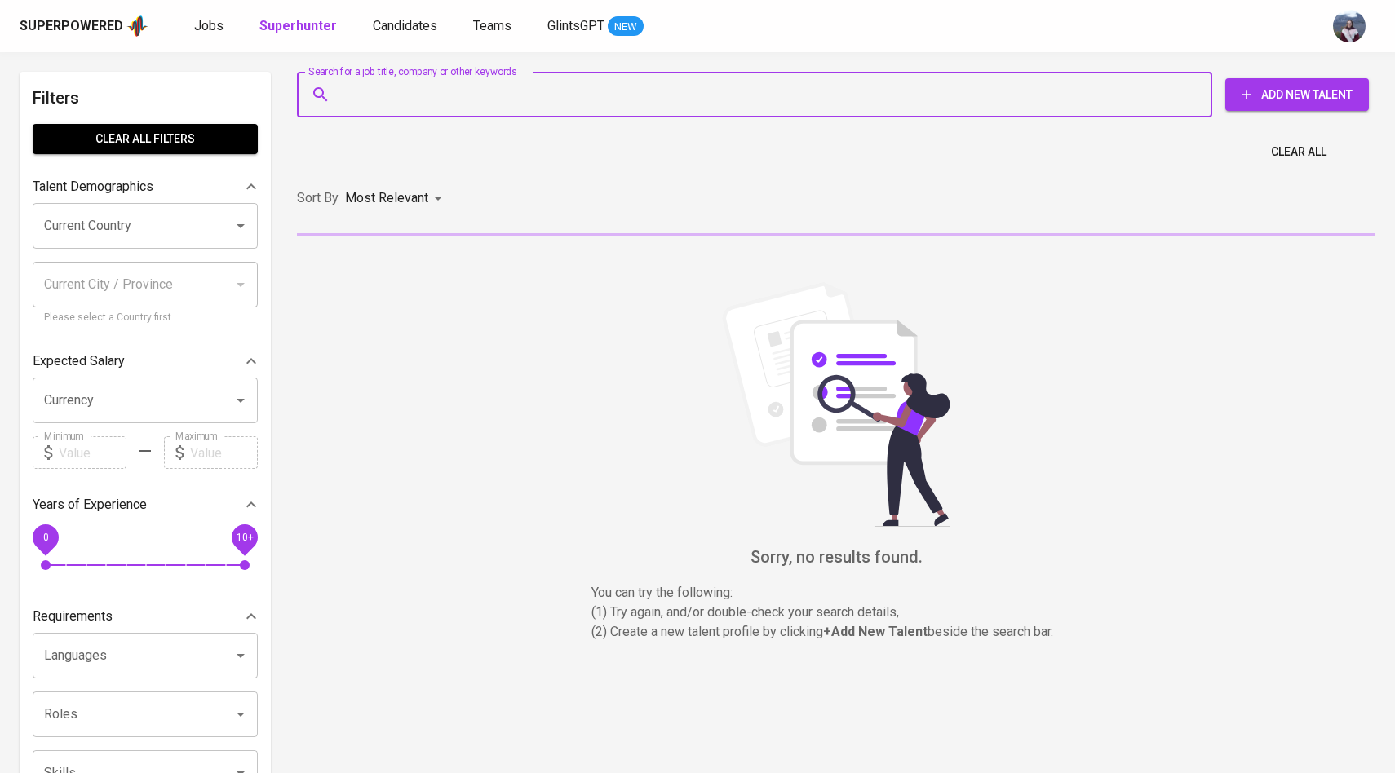
paste input "[EMAIL_ADDRESS][DOMAIN_NAME]"
type input "[EMAIL_ADDRESS][DOMAIN_NAME]"
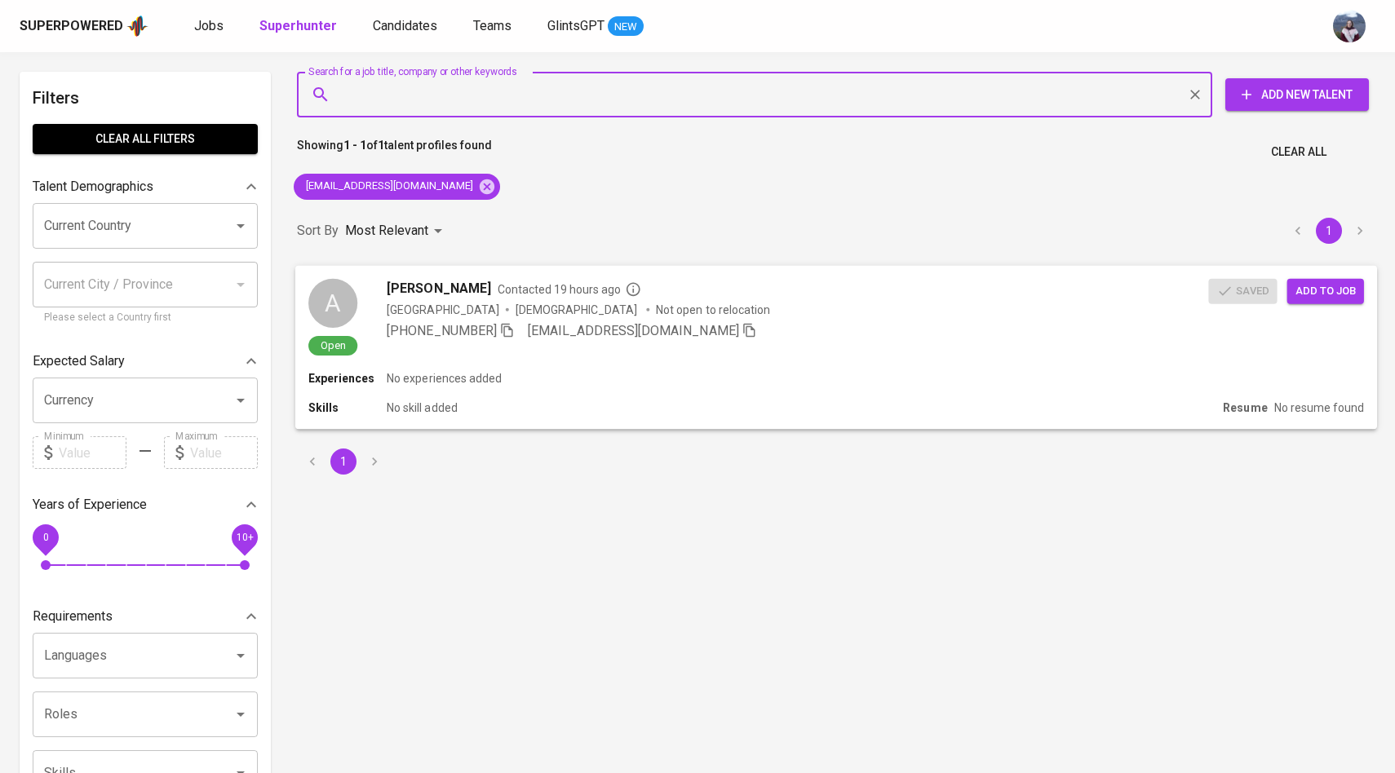
click at [352, 287] on div "A Open" at bounding box center [332, 317] width 49 height 78
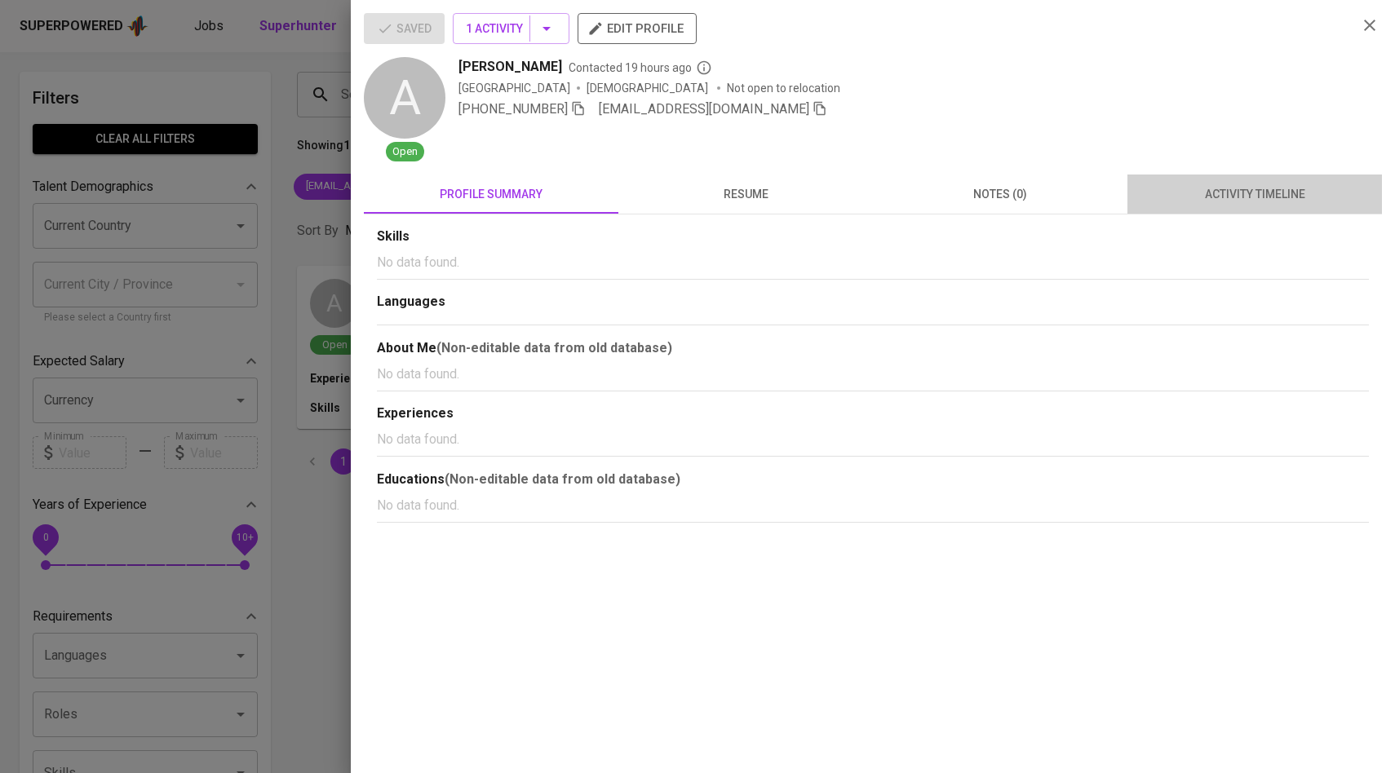
click at [1210, 194] on span "activity timeline" at bounding box center [1254, 194] width 235 height 20
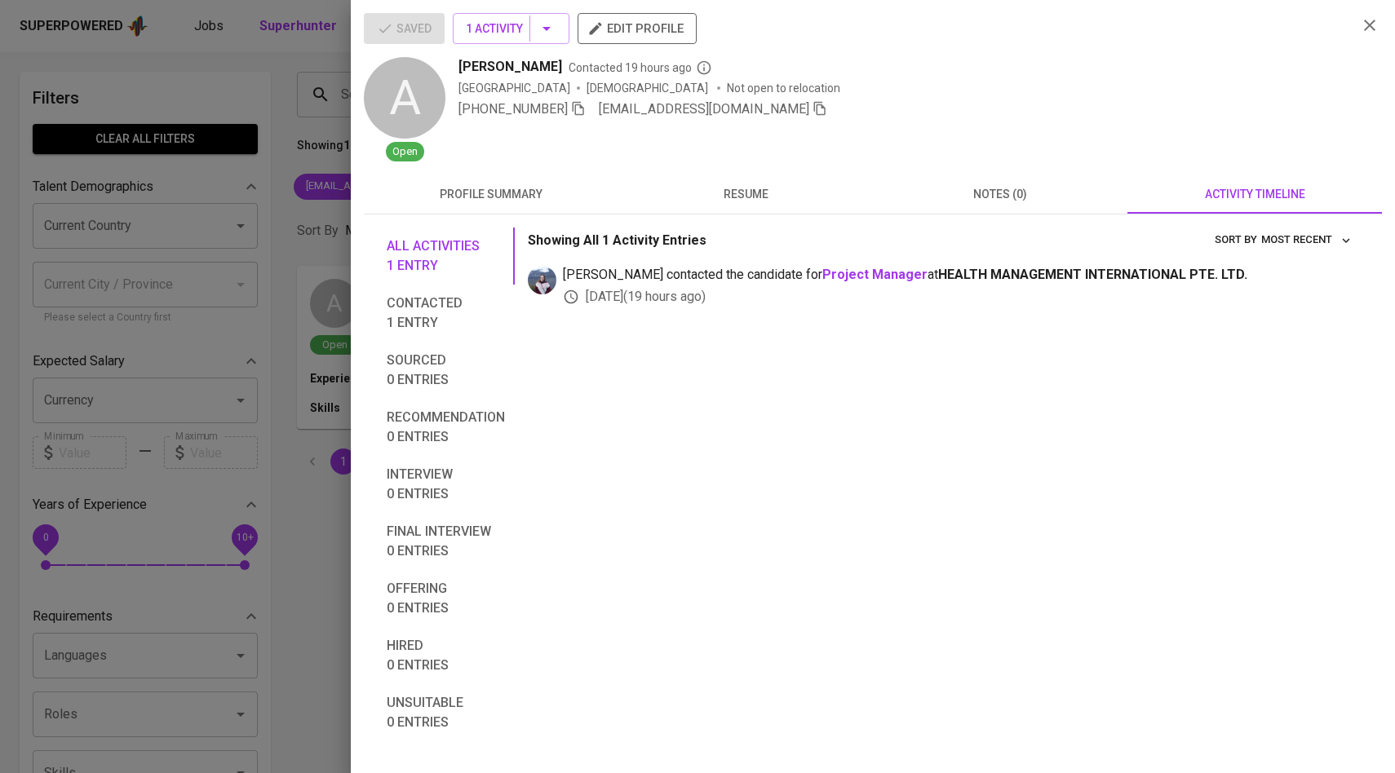
click at [287, 255] on div at bounding box center [697, 386] width 1395 height 773
